Goal: Task Accomplishment & Management: Manage account settings

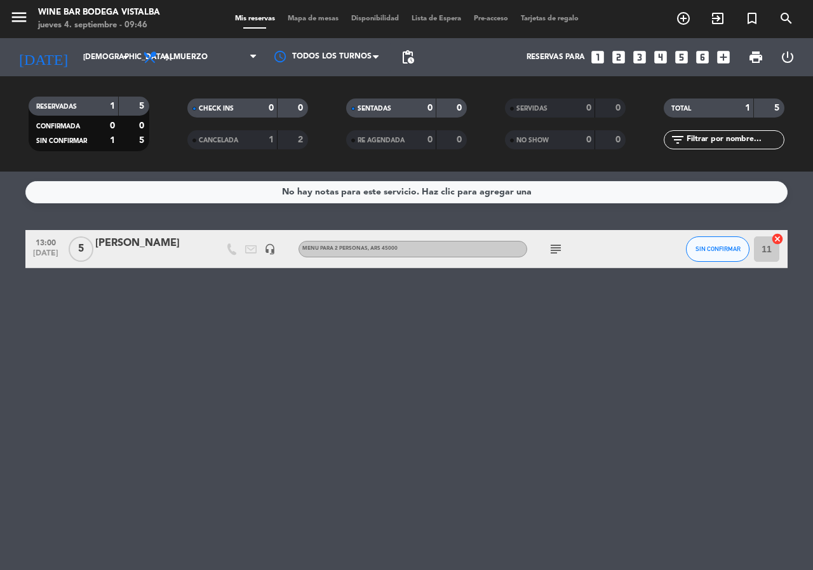
click at [550, 253] on icon "subject" at bounding box center [555, 248] width 15 height 15
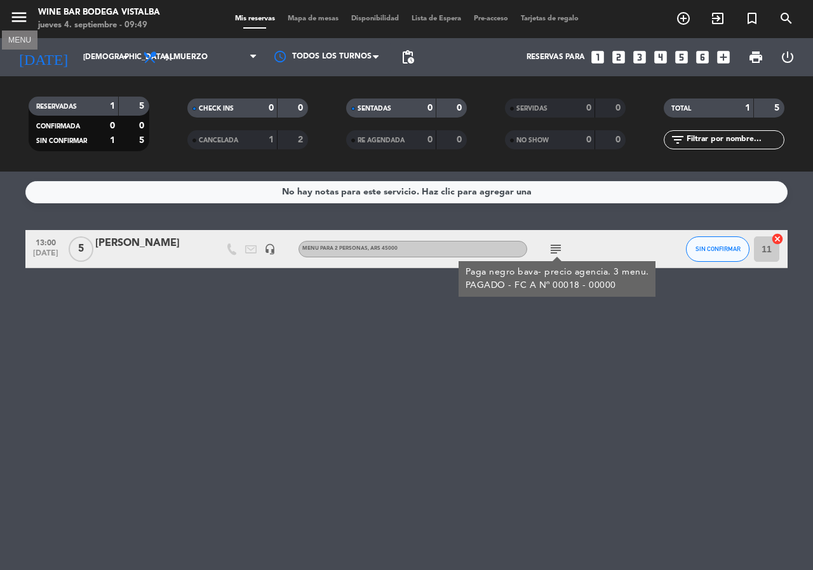
click at [20, 18] on icon "menu" at bounding box center [19, 17] width 19 height 19
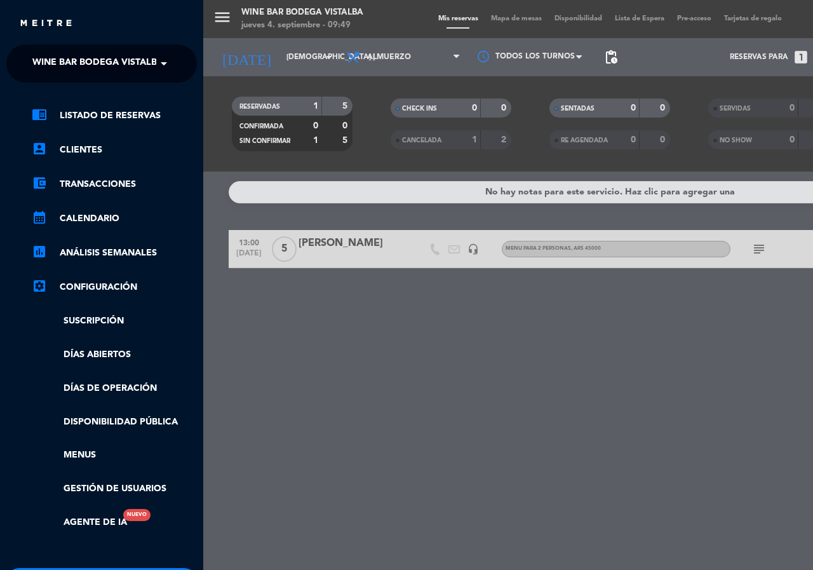
click at [81, 58] on span "Wine Bar Bodega Vistalba" at bounding box center [97, 63] width 131 height 27
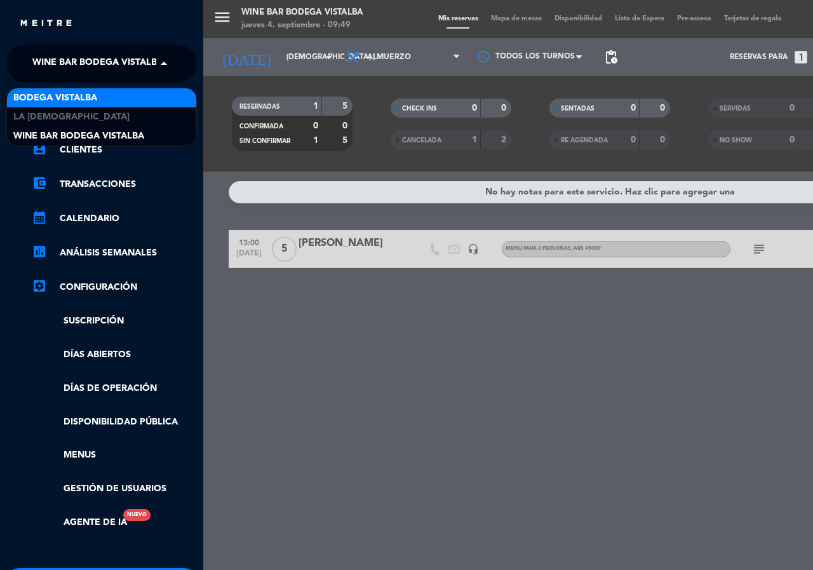
click at [104, 100] on div "BODEGA VISTALBA" at bounding box center [101, 97] width 189 height 19
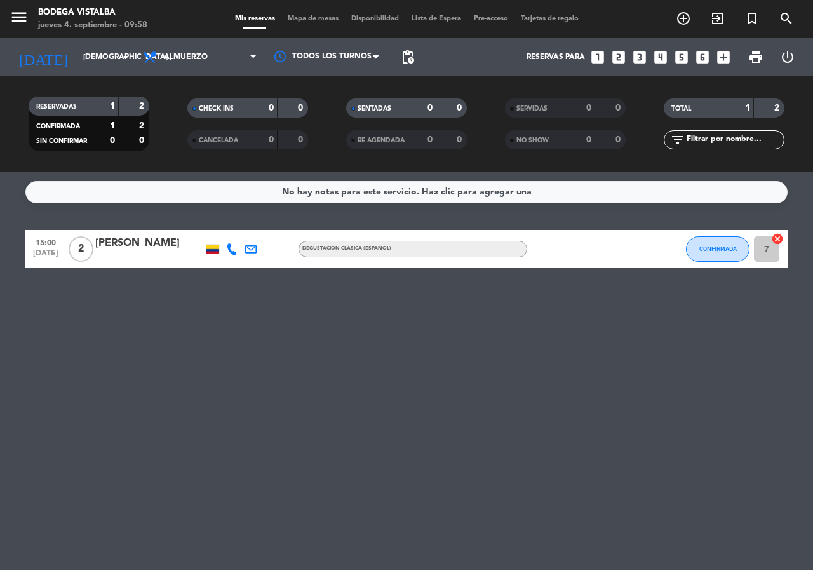
click at [89, 37] on div "menu BODEGA VISTALBA jueves 4. septiembre - 09:58 Mis reservas Mapa de mesas Di…" at bounding box center [406, 19] width 813 height 38
click at [84, 57] on input "[DEMOGRAPHIC_DATA] [DATE]" at bounding box center [127, 57] width 101 height 22
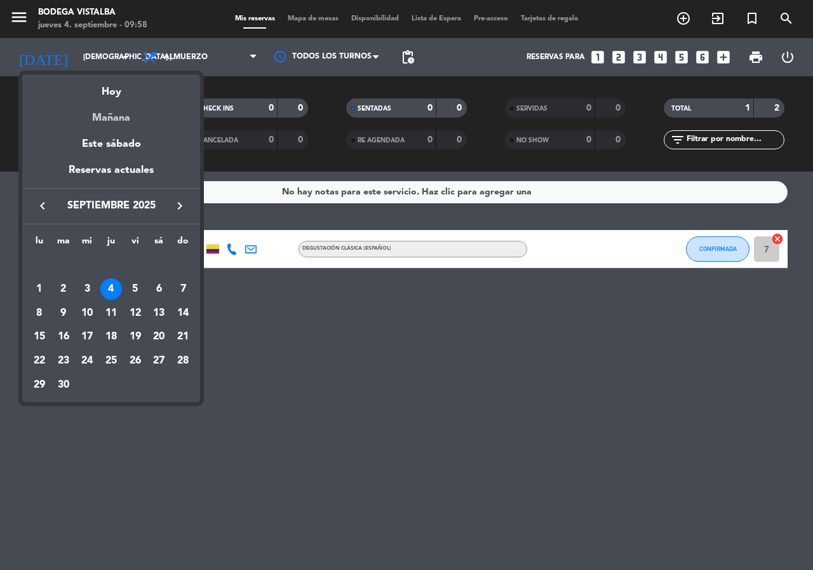
click at [106, 124] on div "Mañana" at bounding box center [111, 113] width 178 height 26
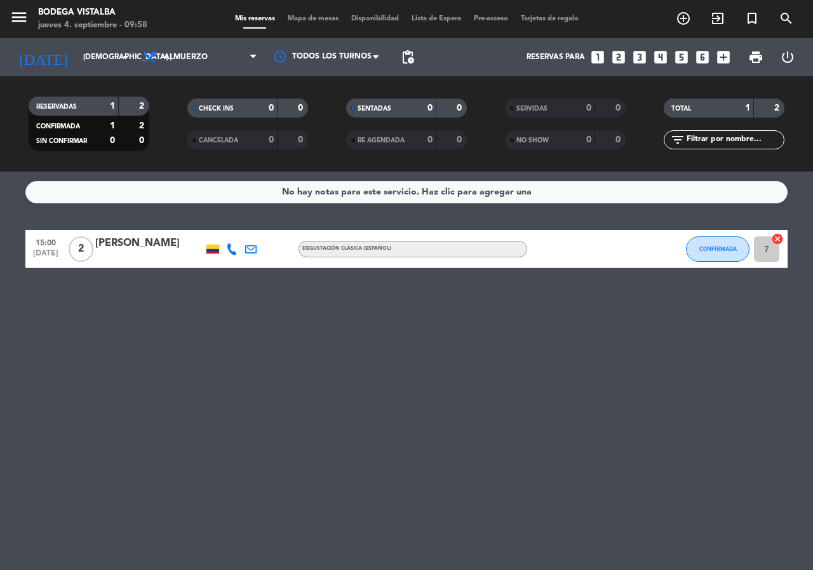
type input "vie. [DATE]"
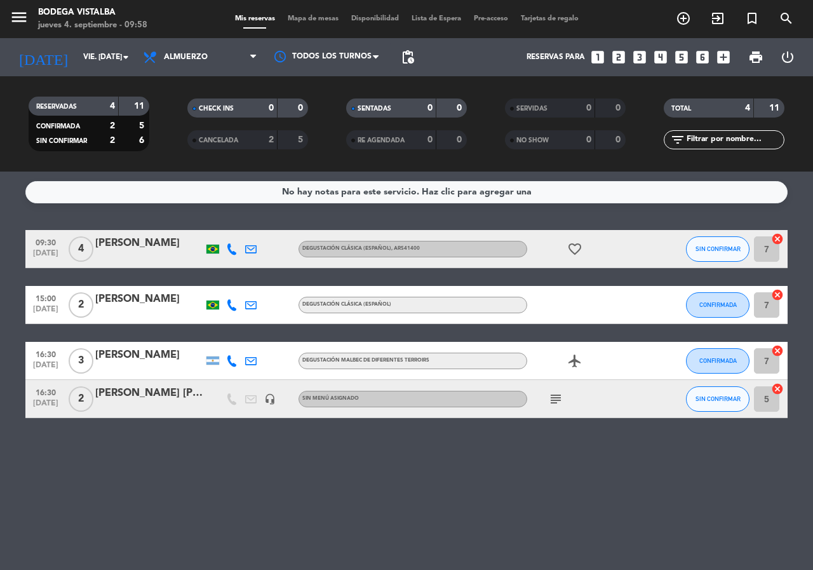
click at [554, 402] on icon "subject" at bounding box center [555, 398] width 15 height 15
click at [349, 496] on div "No hay notas para este servicio. Haz clic para agregar una 09:30 [DATE] 4 [PERS…" at bounding box center [406, 370] width 813 height 398
click at [13, 19] on icon "menu" at bounding box center [19, 17] width 19 height 19
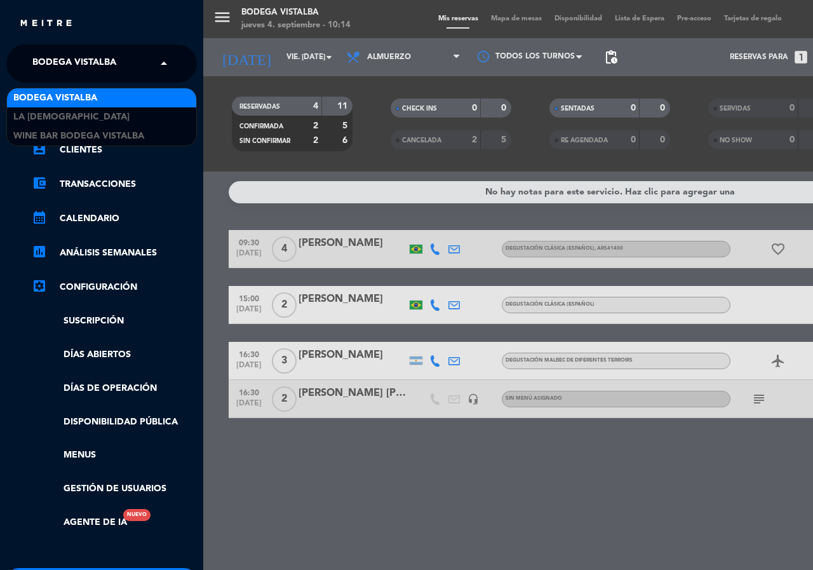
drag, startPoint x: 166, startPoint y: 58, endPoint x: 166, endPoint y: 67, distance: 8.9
click at [166, 59] on span at bounding box center [167, 63] width 22 height 27
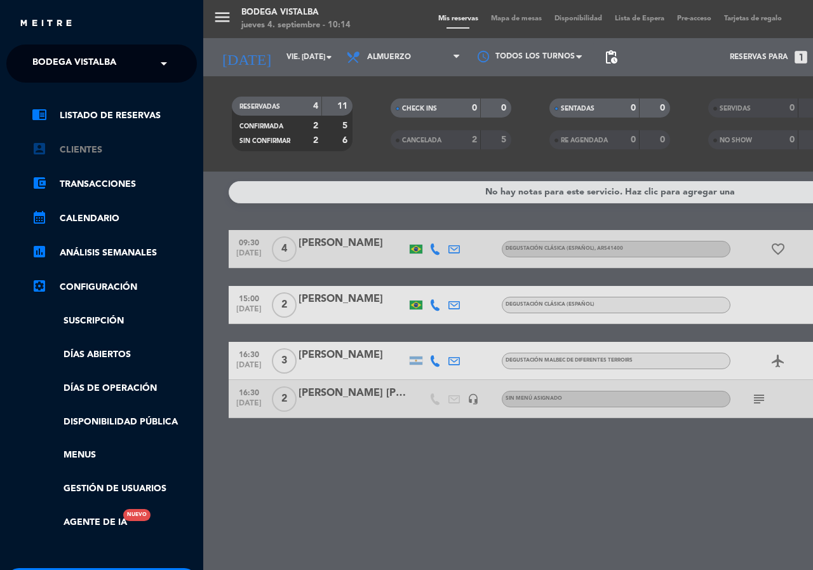
click at [177, 147] on link "account_box Clientes" at bounding box center [114, 149] width 165 height 15
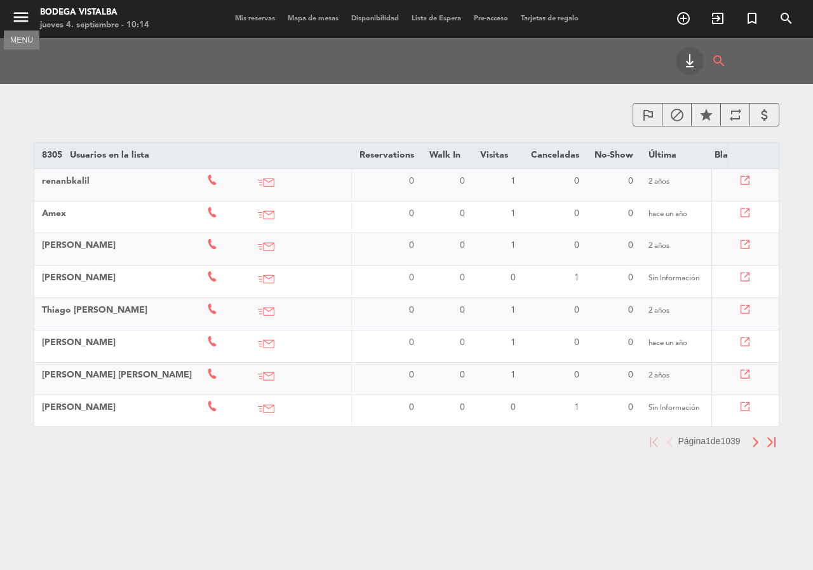
click at [16, 11] on icon "menu" at bounding box center [20, 17] width 19 height 19
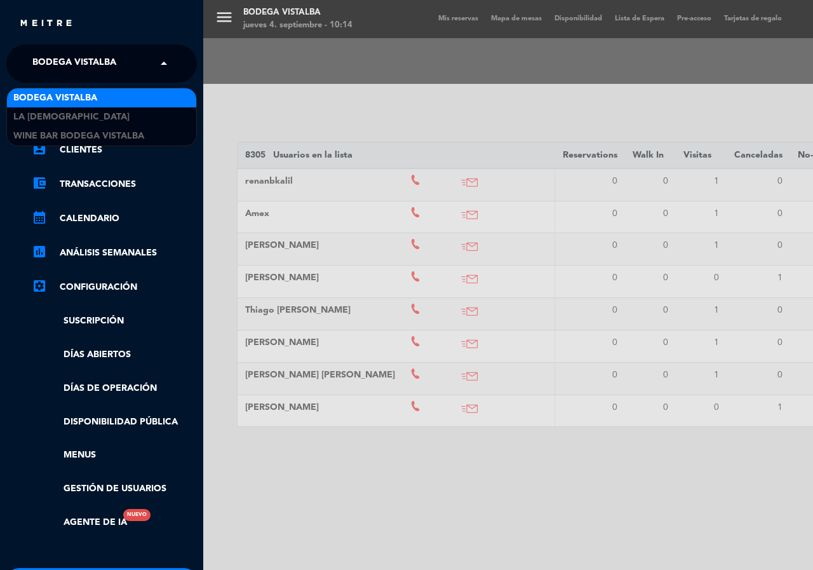
click at [157, 61] on span at bounding box center [167, 63] width 22 height 27
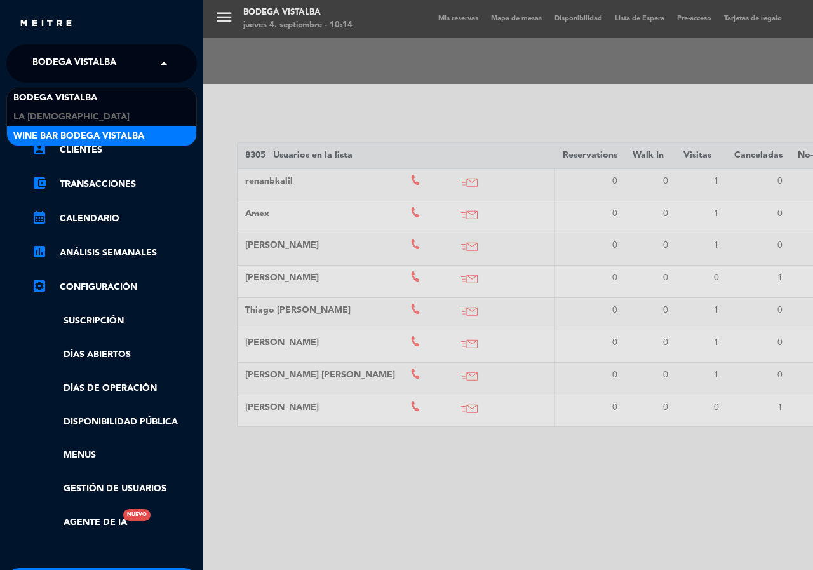
click at [181, 144] on div "Wine Bar Bodega Vistalba" at bounding box center [101, 135] width 189 height 19
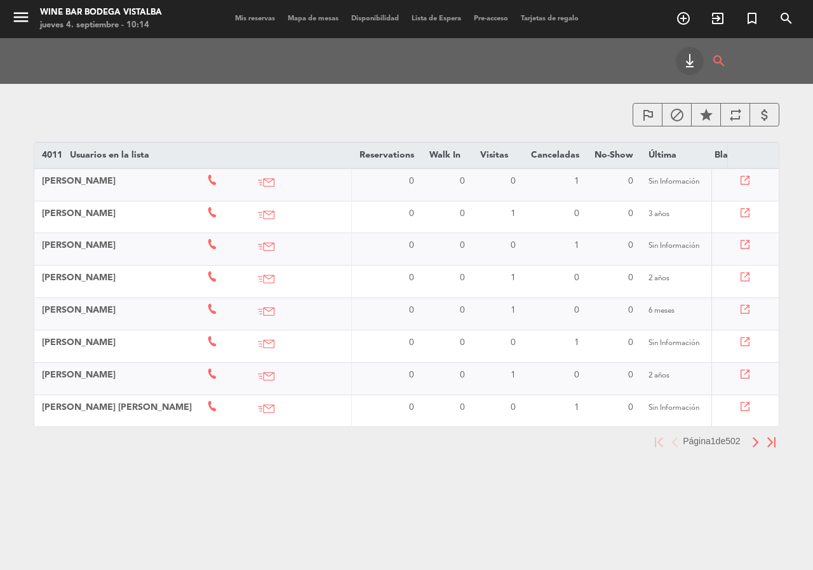
click at [250, 16] on span "Mis reservas" at bounding box center [255, 18] width 53 height 7
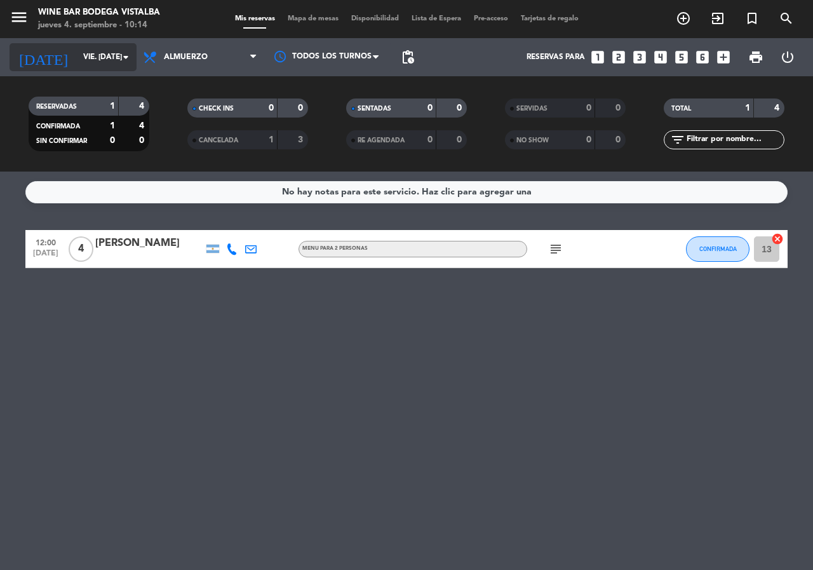
click at [127, 69] on div "[DATE] vie. [DATE] arrow_drop_down" at bounding box center [73, 57] width 127 height 28
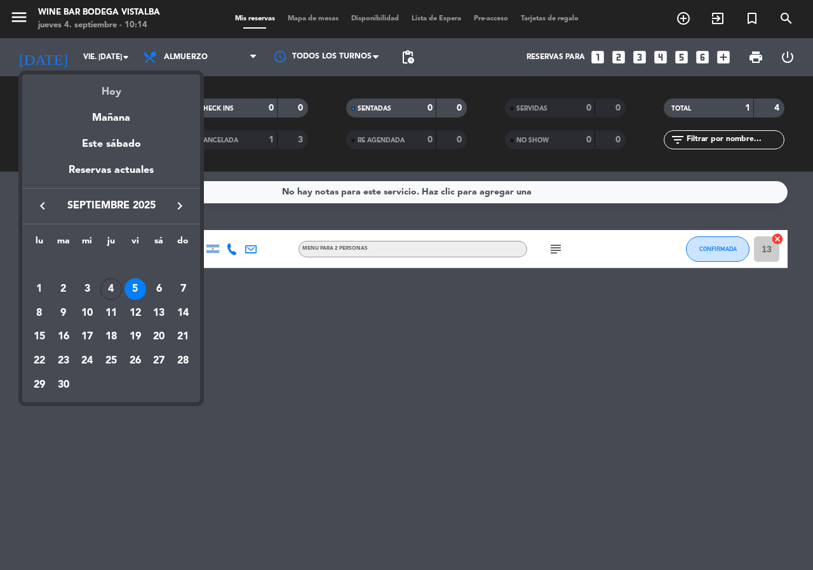
click at [127, 91] on div "Hoy" at bounding box center [111, 87] width 178 height 26
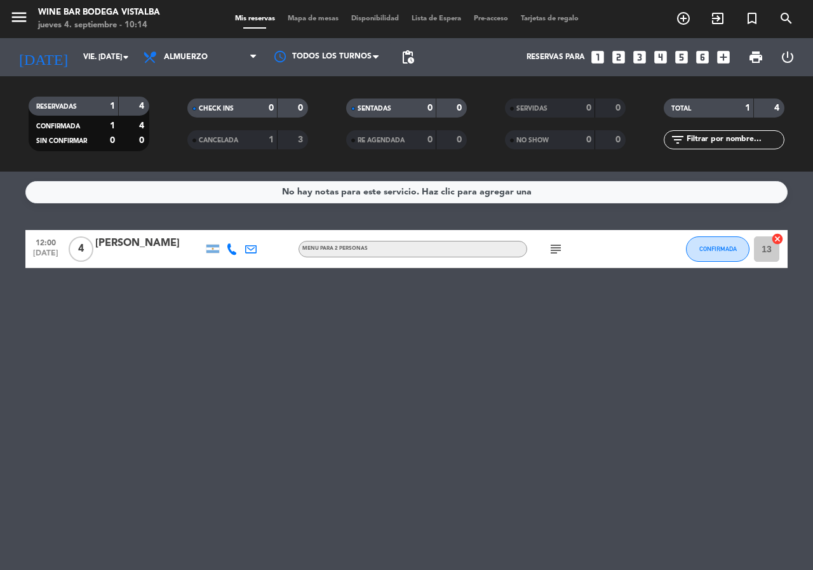
type input "[DEMOGRAPHIC_DATA] [DATE]"
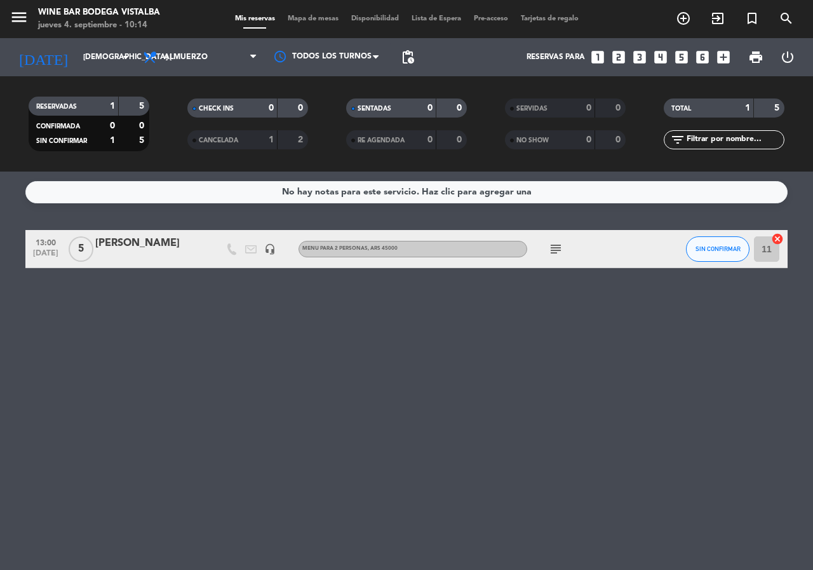
click at [548, 248] on icon "subject" at bounding box center [555, 248] width 15 height 15
